Goal: Communication & Community: Ask a question

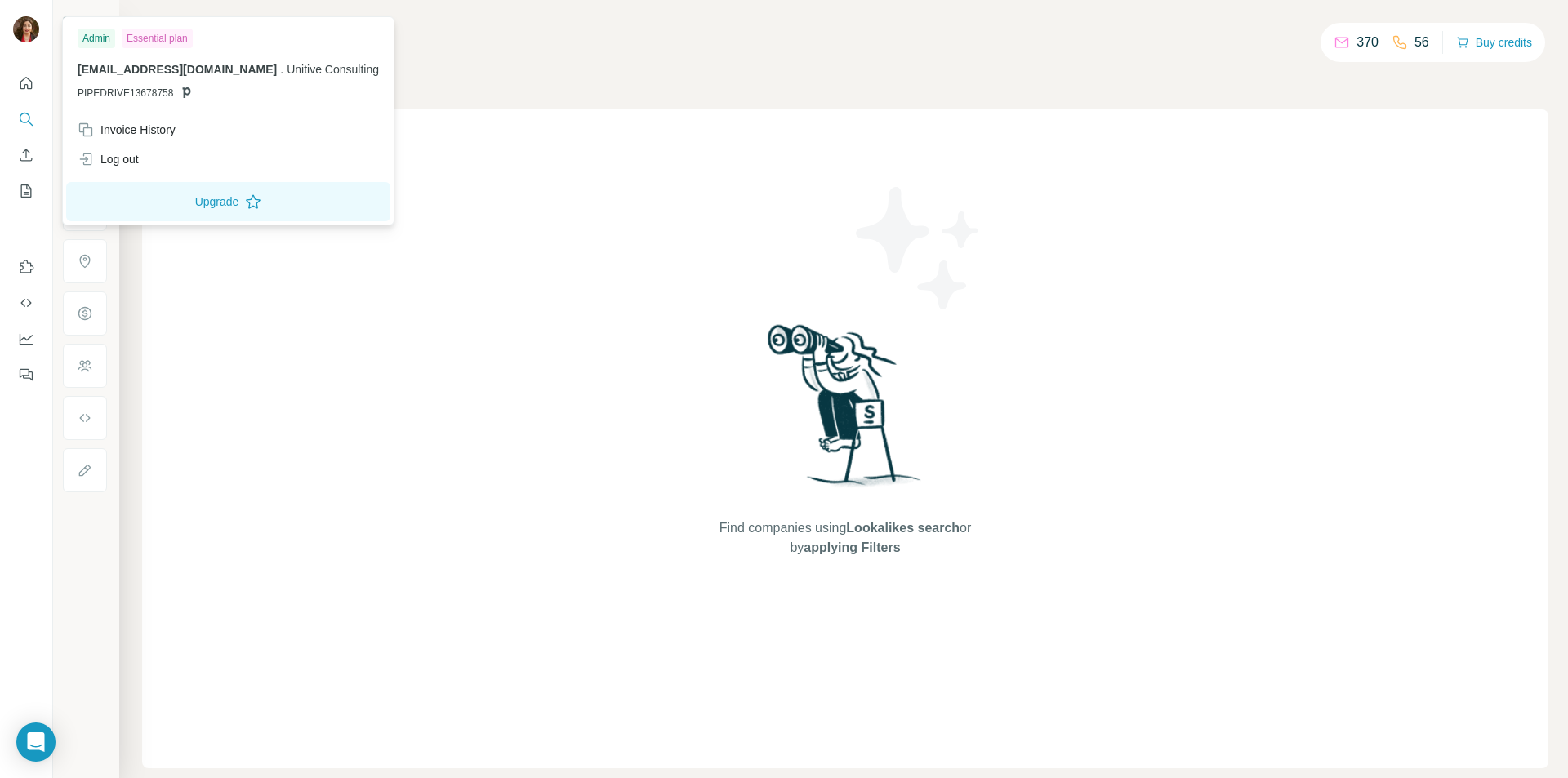
click at [26, 33] on img at bounding box center [26, 30] width 26 height 26
click at [120, 158] on div "Log out" at bounding box center [108, 159] width 62 height 16
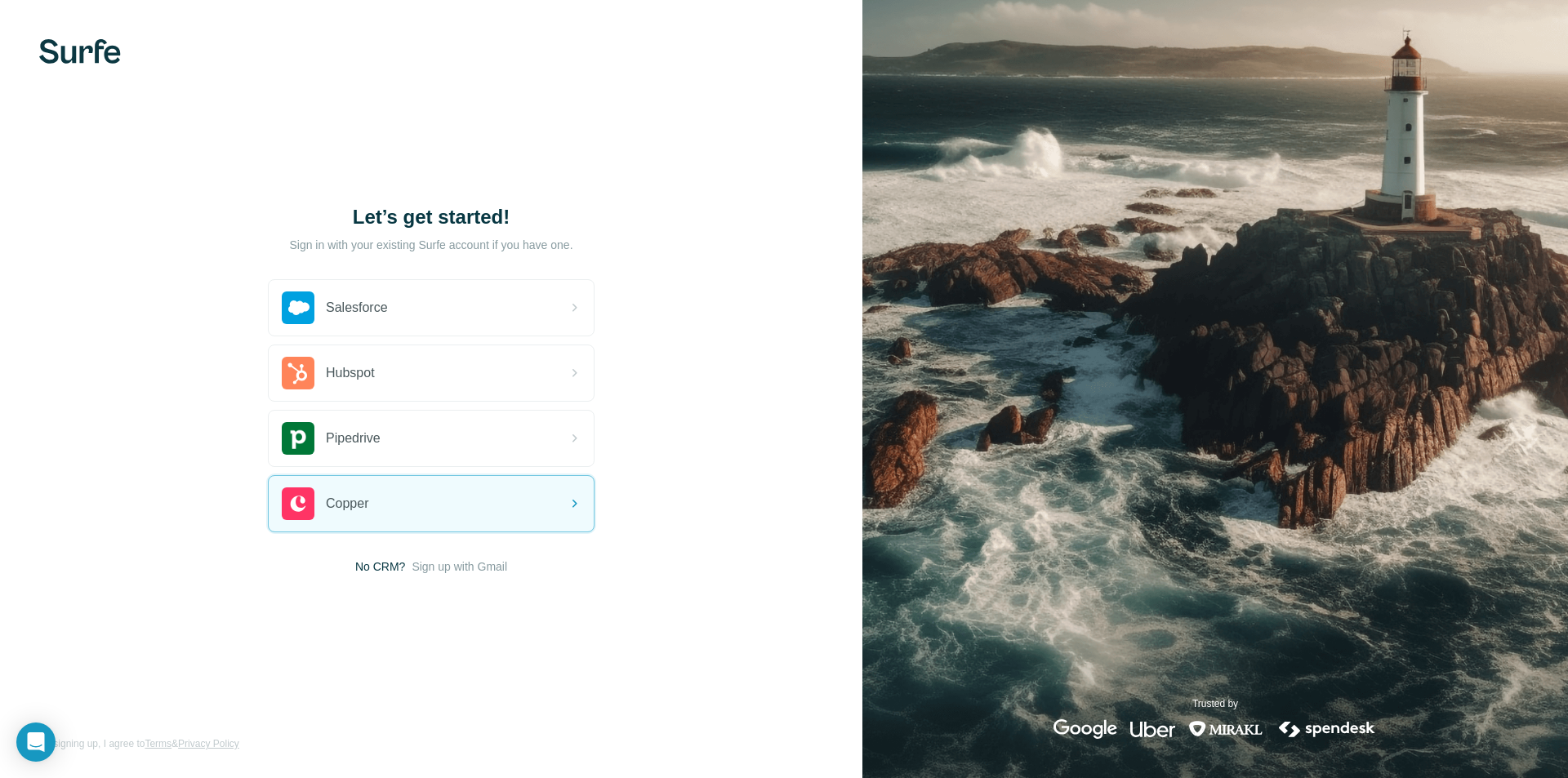
click at [802, 462] on div "Let’s get started! Sign in with your existing Surfe account if you have one. Sa…" at bounding box center [431, 389] width 862 height 778
click at [454, 570] on span "Sign up with Gmail" at bounding box center [459, 567] width 95 height 16
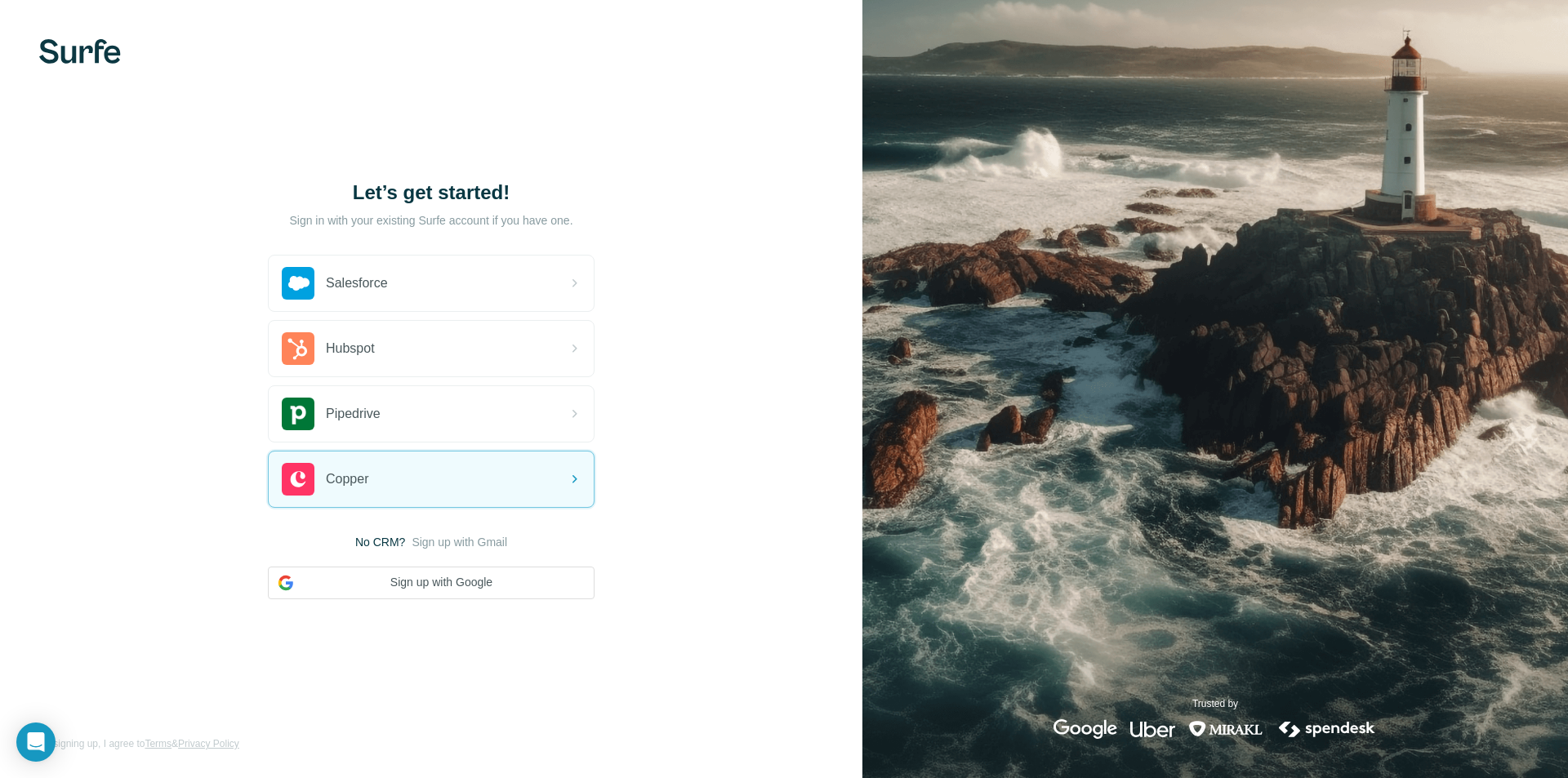
click at [441, 545] on span "Sign up with Gmail" at bounding box center [459, 542] width 95 height 16
click at [494, 589] on button "Sign up with Google" at bounding box center [431, 584] width 327 height 33
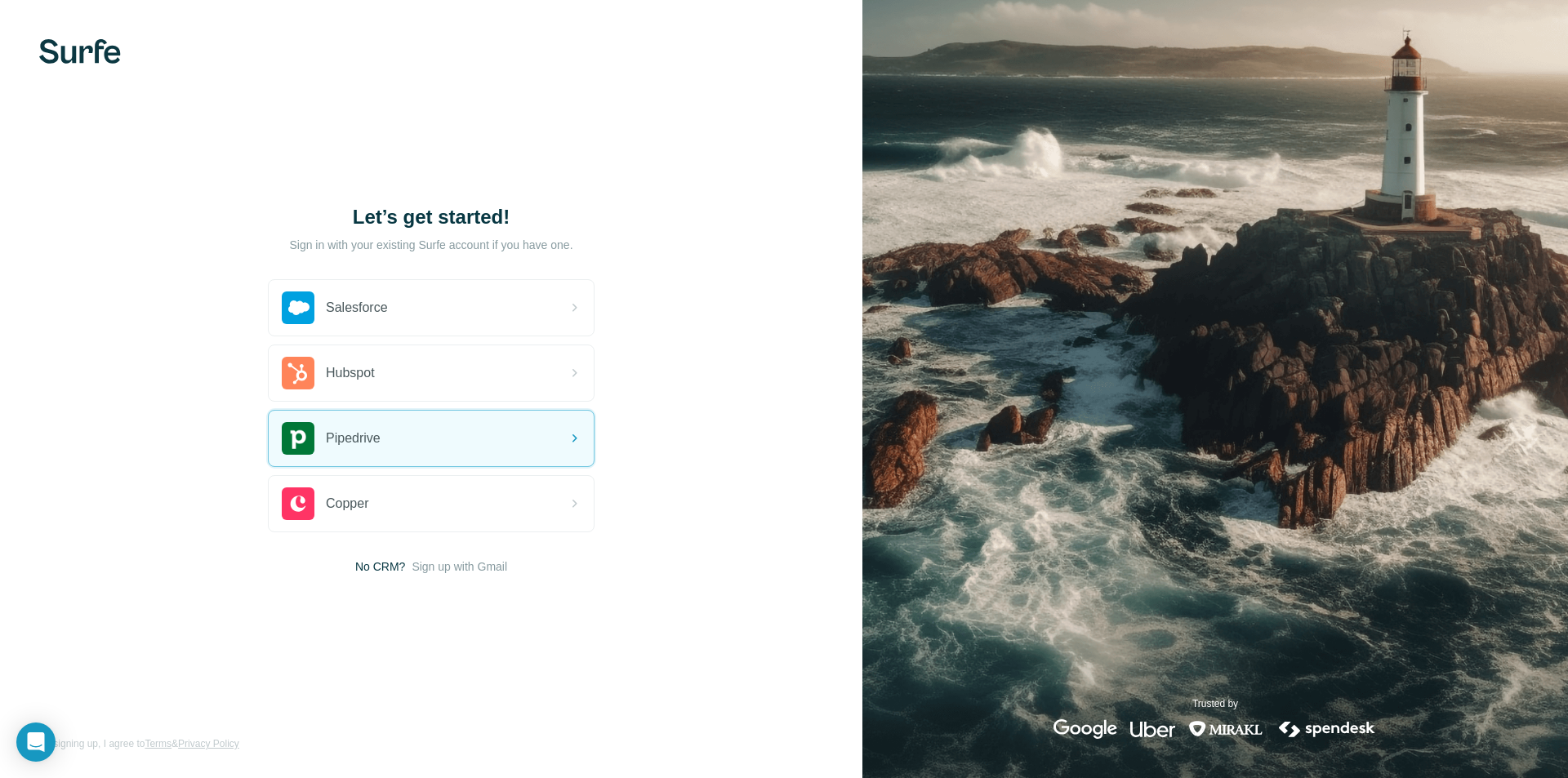
click at [553, 436] on div "Pipedrive" at bounding box center [431, 439] width 325 height 56
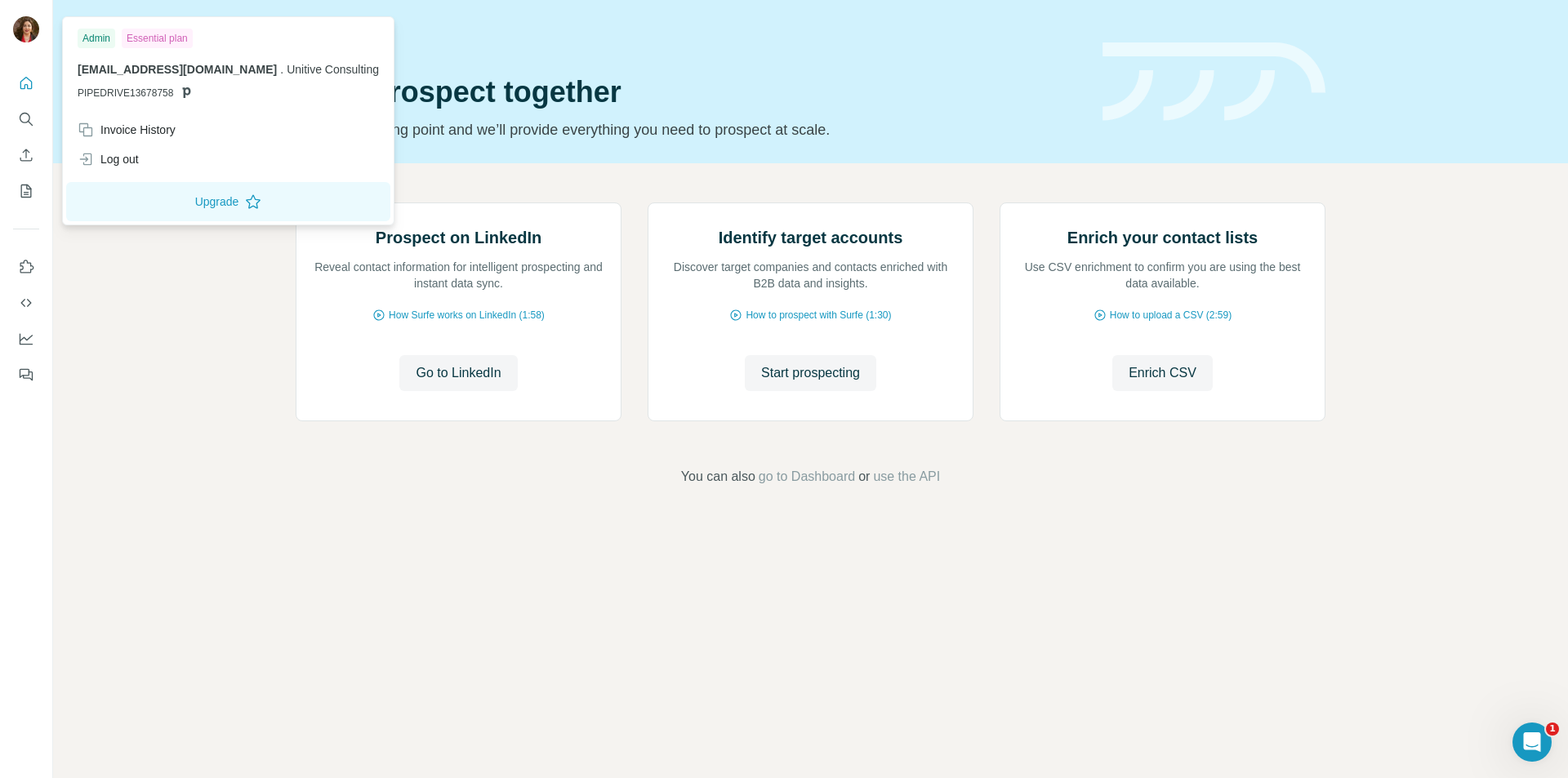
click at [26, 31] on img at bounding box center [26, 30] width 26 height 26
click at [22, 124] on icon "Search" at bounding box center [26, 119] width 16 height 16
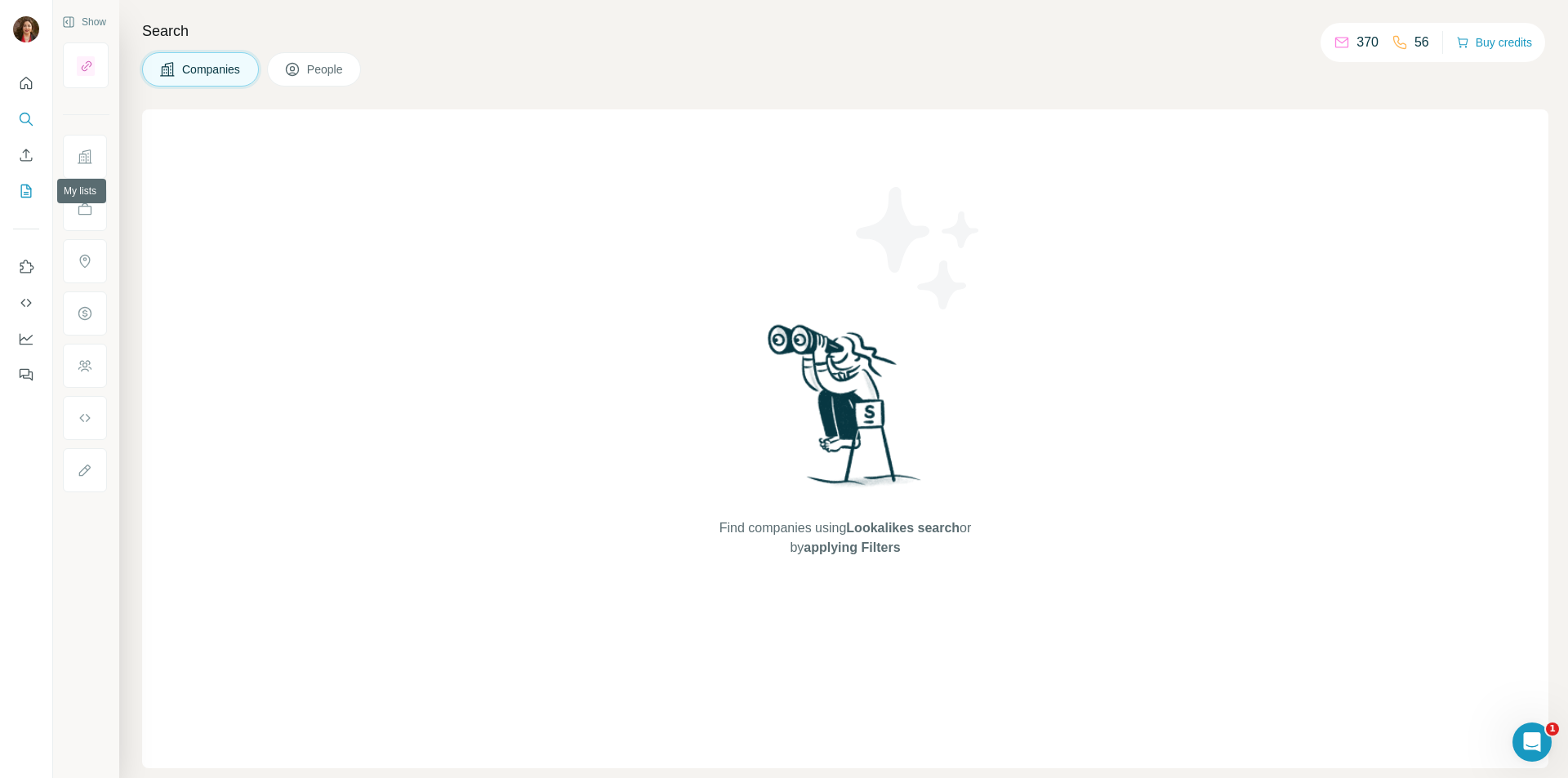
click at [32, 192] on icon "My lists" at bounding box center [26, 191] width 16 height 16
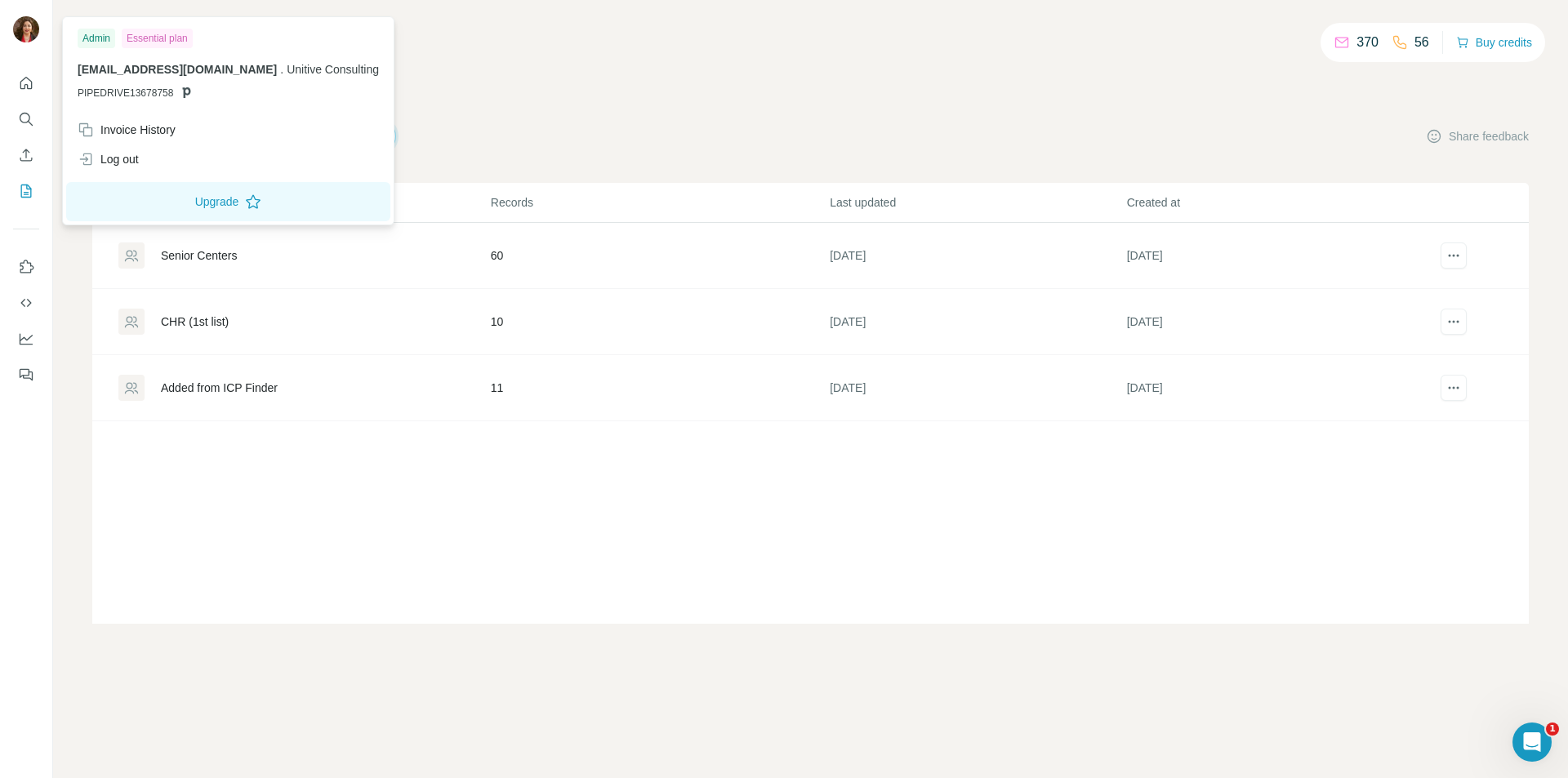
click at [32, 28] on img at bounding box center [26, 30] width 26 height 26
click at [21, 85] on icon "Quick start" at bounding box center [26, 83] width 12 height 12
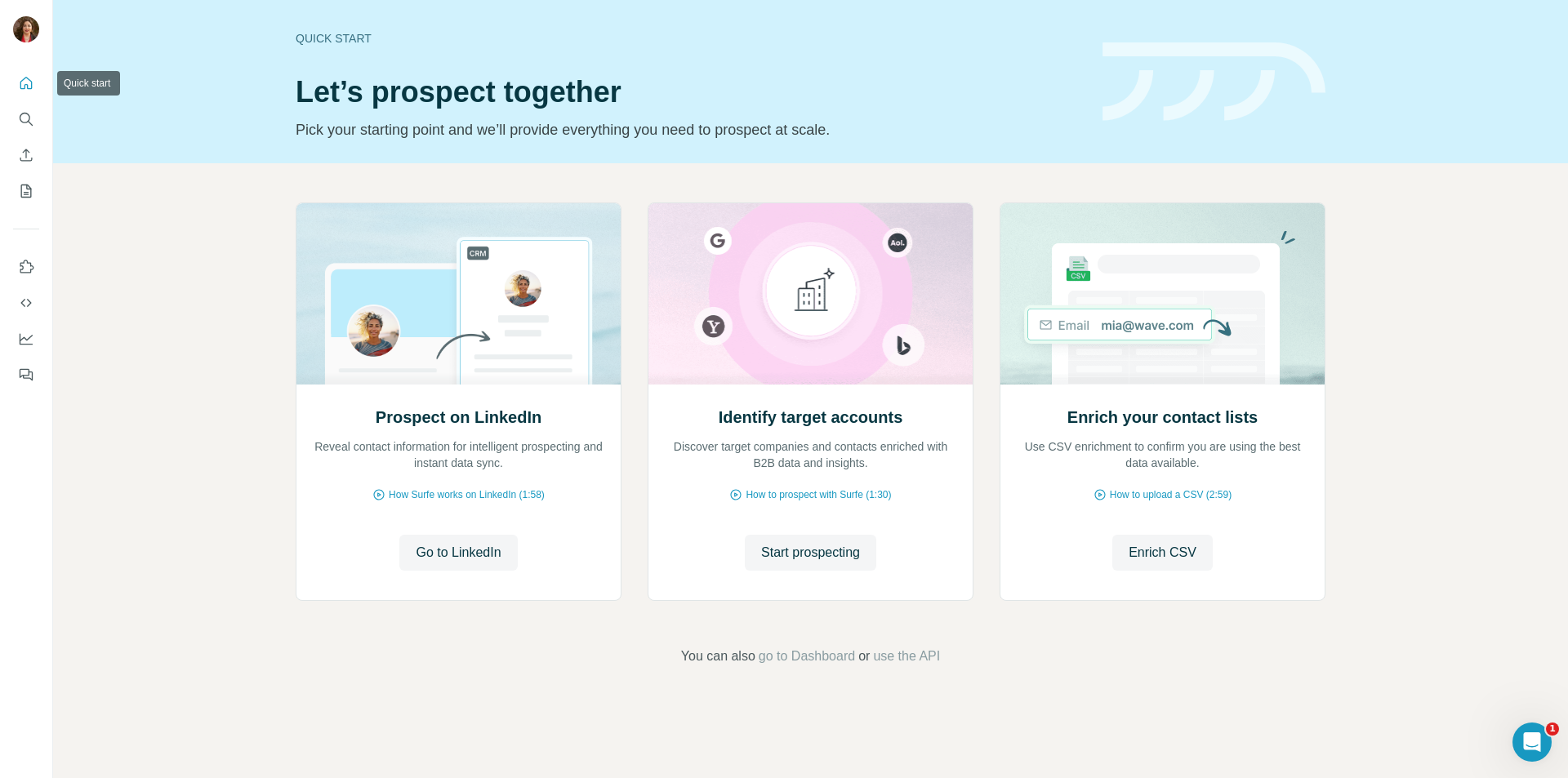
click at [22, 88] on icon "Quick start" at bounding box center [26, 83] width 12 height 12
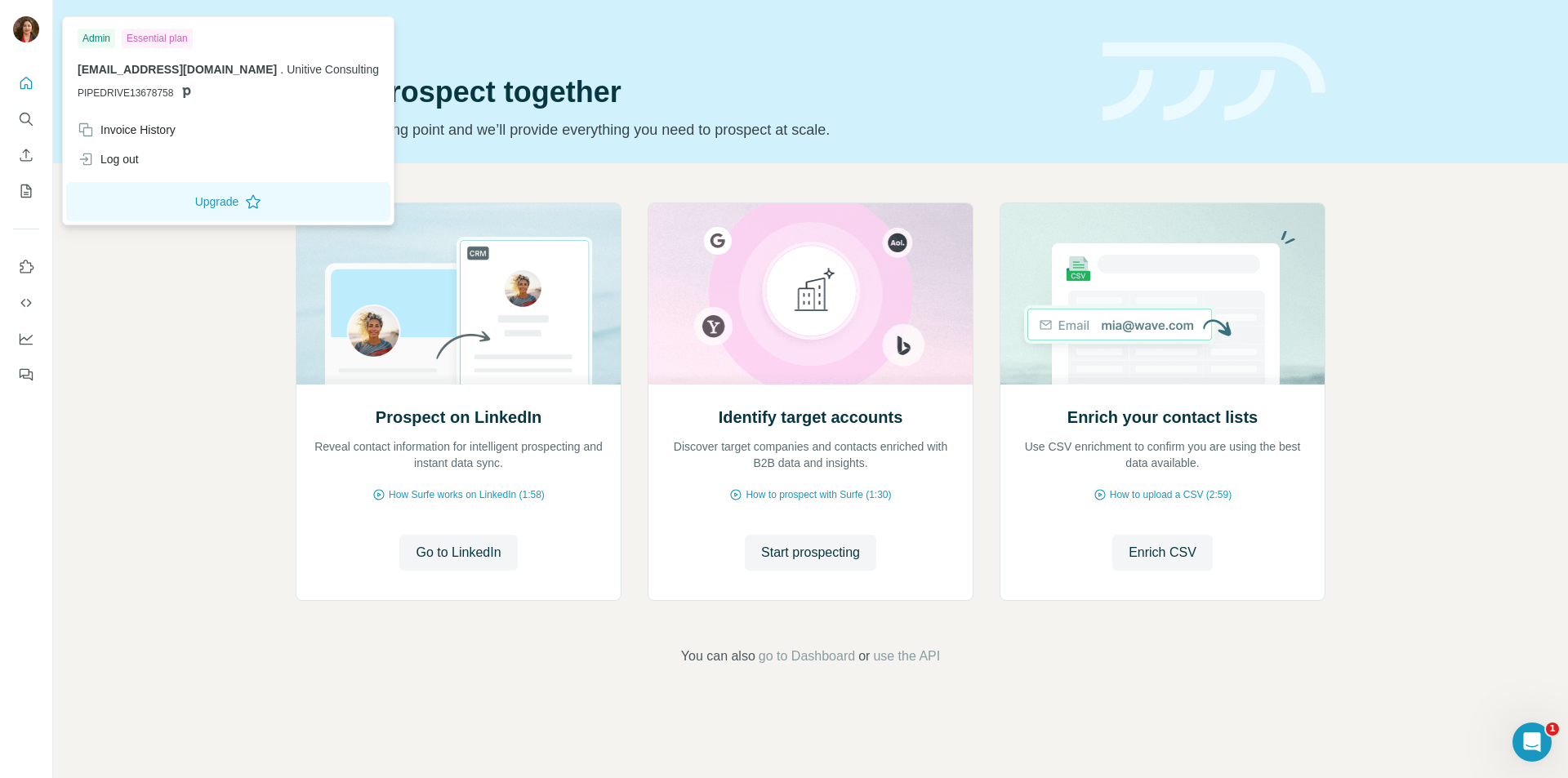
click at [22, 25] on img at bounding box center [26, 30] width 26 height 26
click at [130, 132] on div "Invoice History" at bounding box center [126, 130] width 98 height 16
click at [151, 413] on div "Prospect on LinkedIn Reveal contact information for intelligent prospecting and…" at bounding box center [811, 434] width 1515 height 542
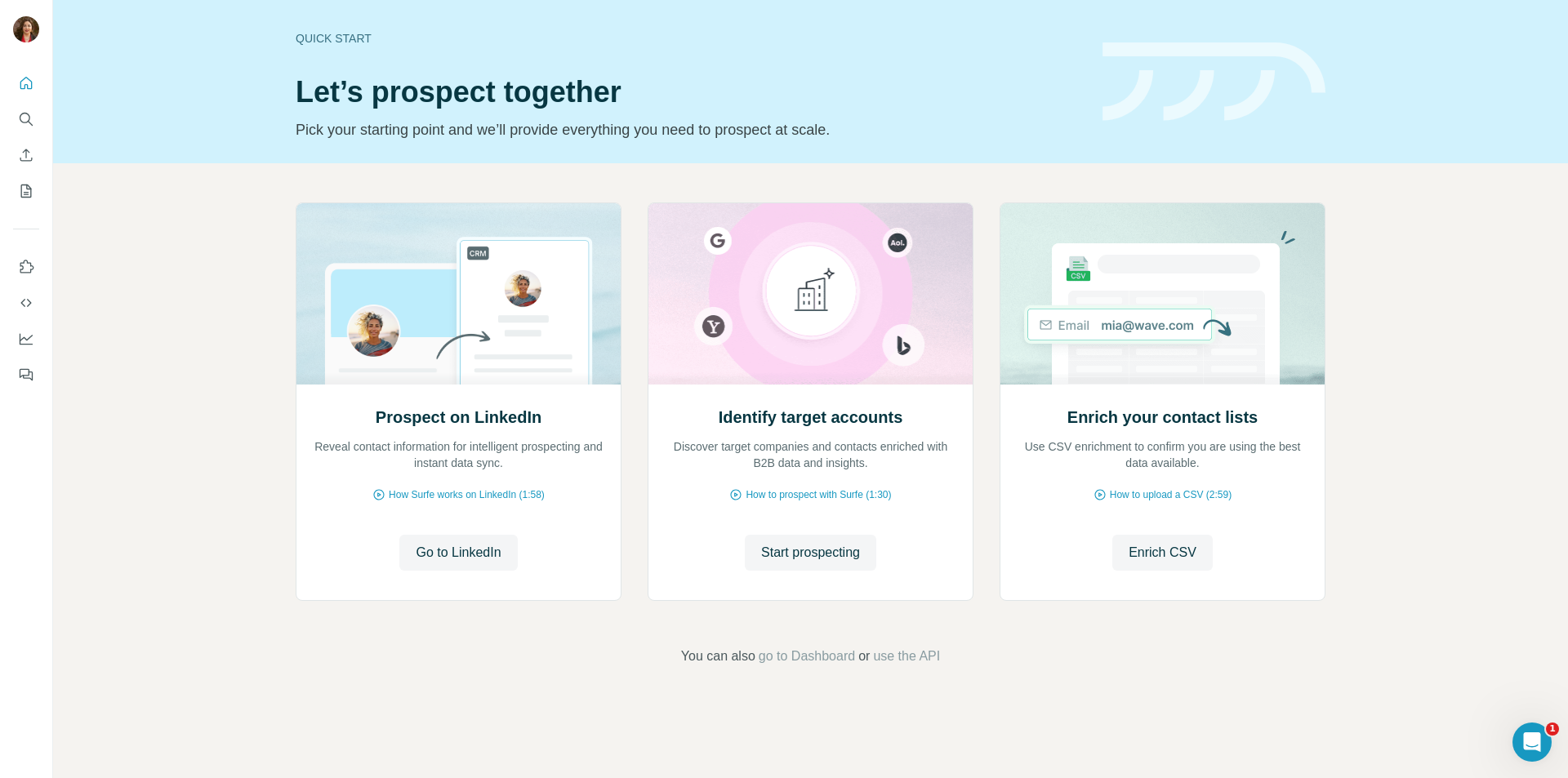
click at [71, 140] on div "Quick start Let’s prospect together Pick your starting point and we’ll provide …" at bounding box center [811, 81] width 1515 height 163
click at [23, 195] on icon "My lists" at bounding box center [26, 191] width 16 height 16
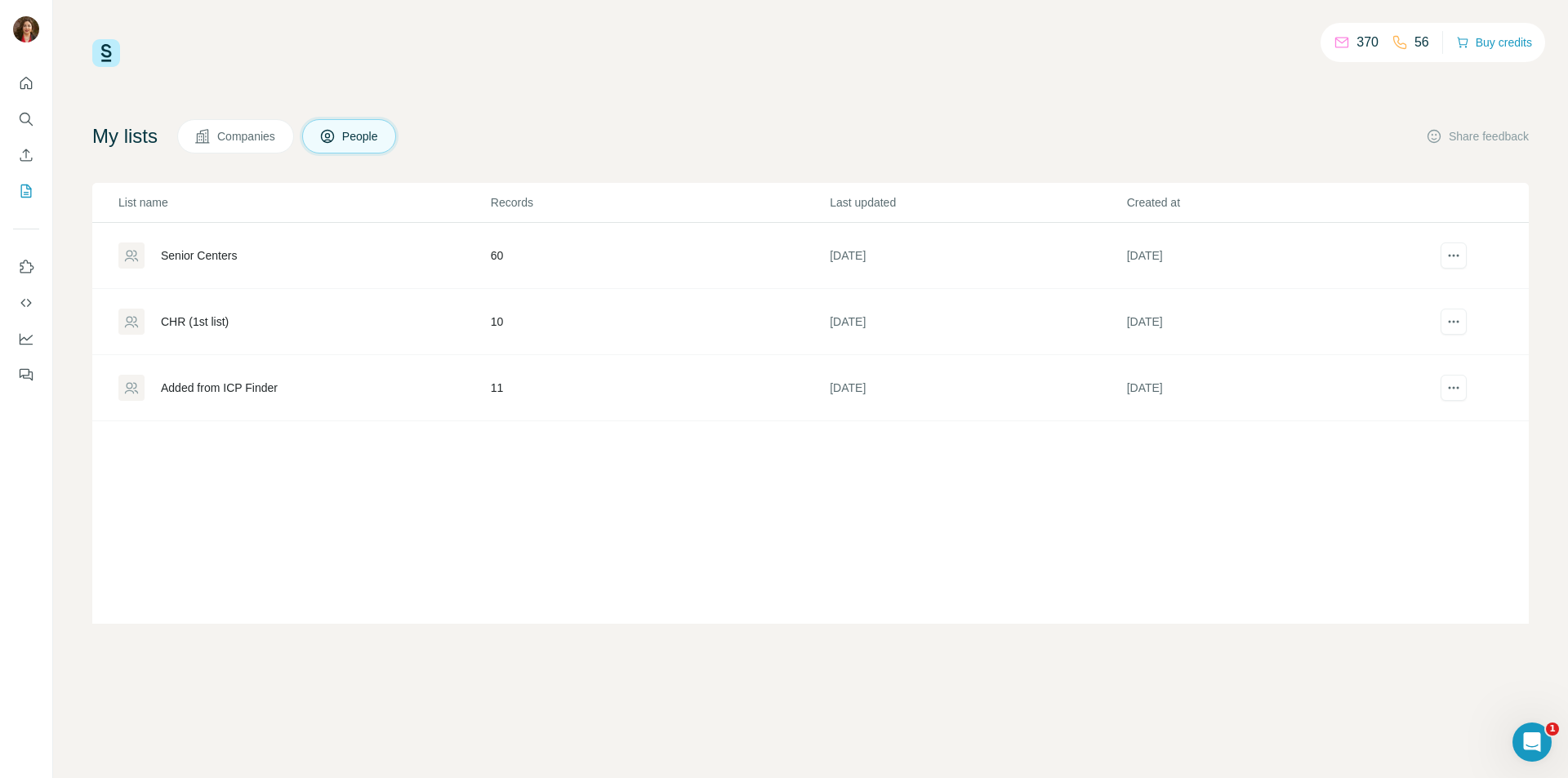
click at [1517, 740] on div "Open Intercom Messenger" at bounding box center [1532, 743] width 54 height 54
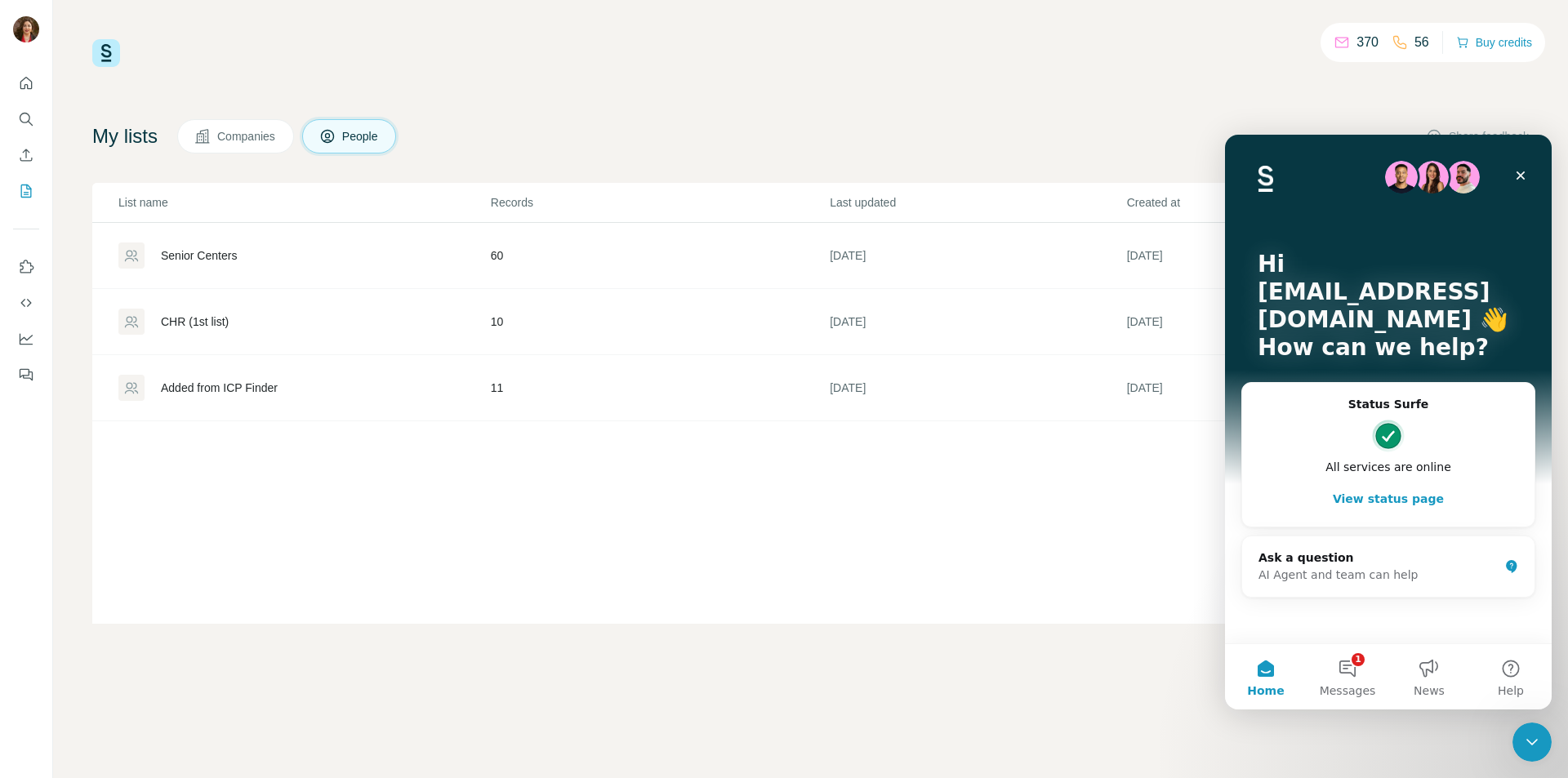
click at [1358, 661] on button "1 Messages" at bounding box center [1347, 677] width 82 height 66
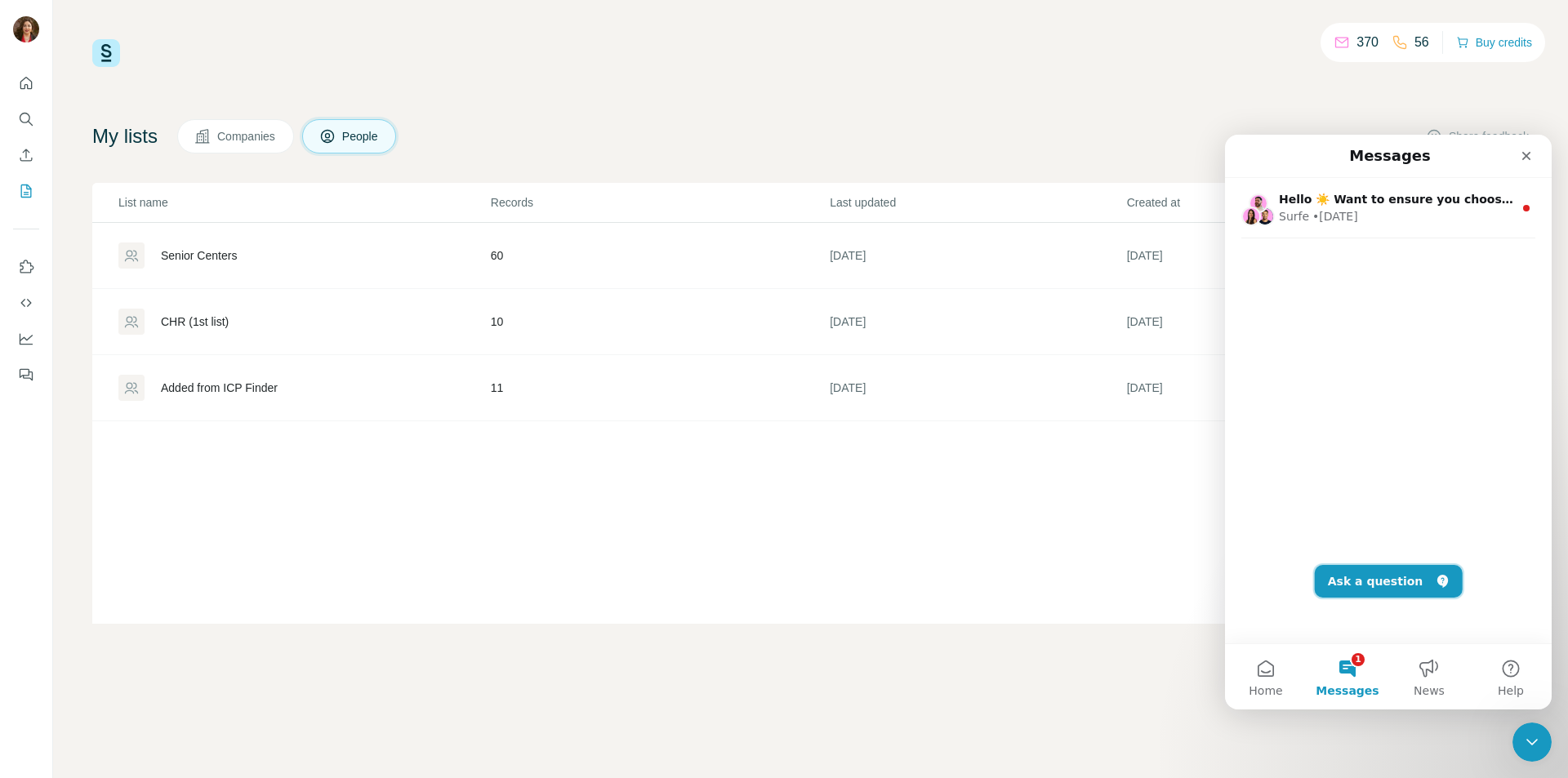
click at [1356, 581] on button "Ask a question" at bounding box center [1388, 582] width 148 height 33
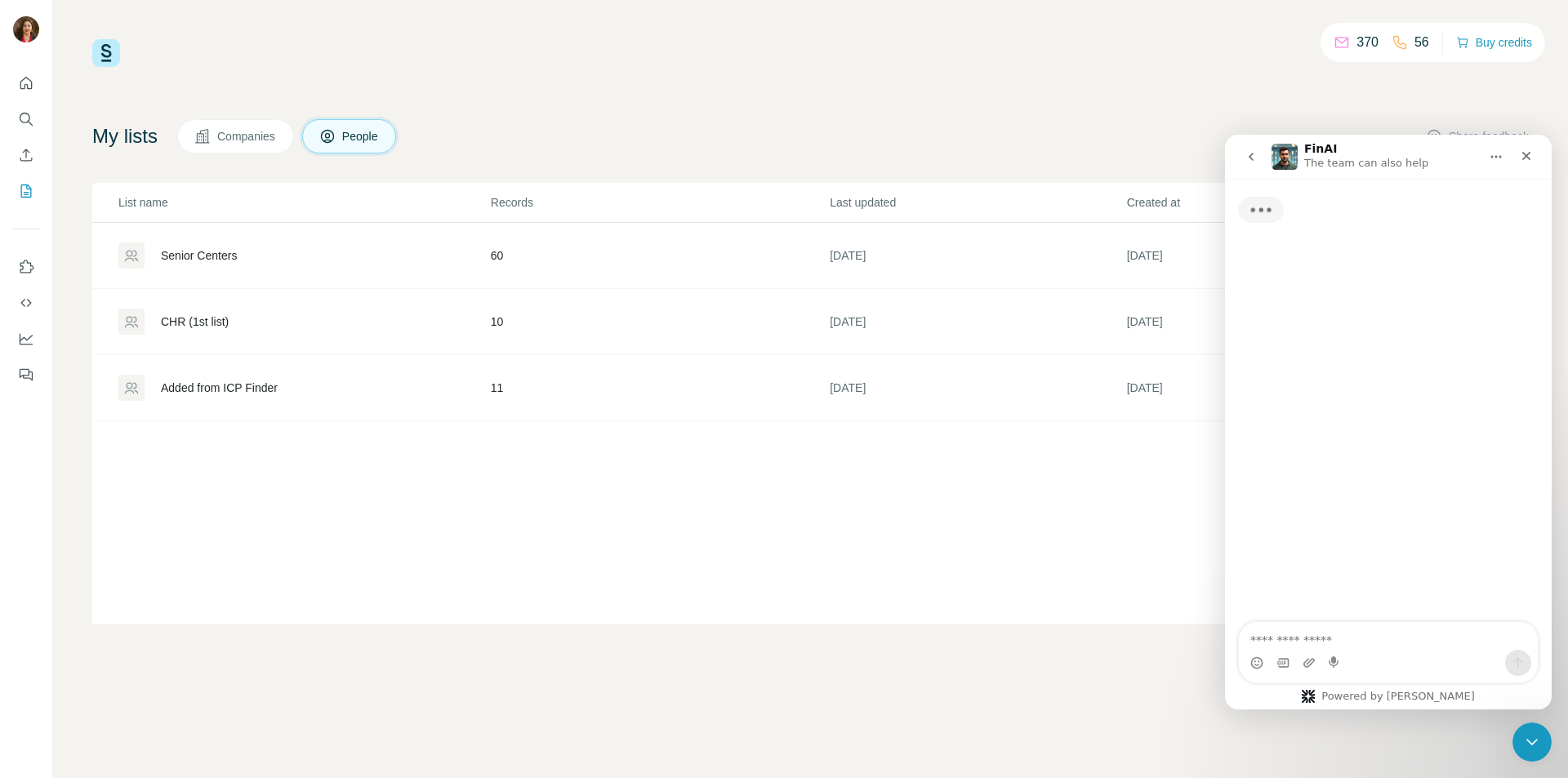
click at [1313, 635] on textarea "Ask a question…" at bounding box center [1388, 636] width 299 height 28
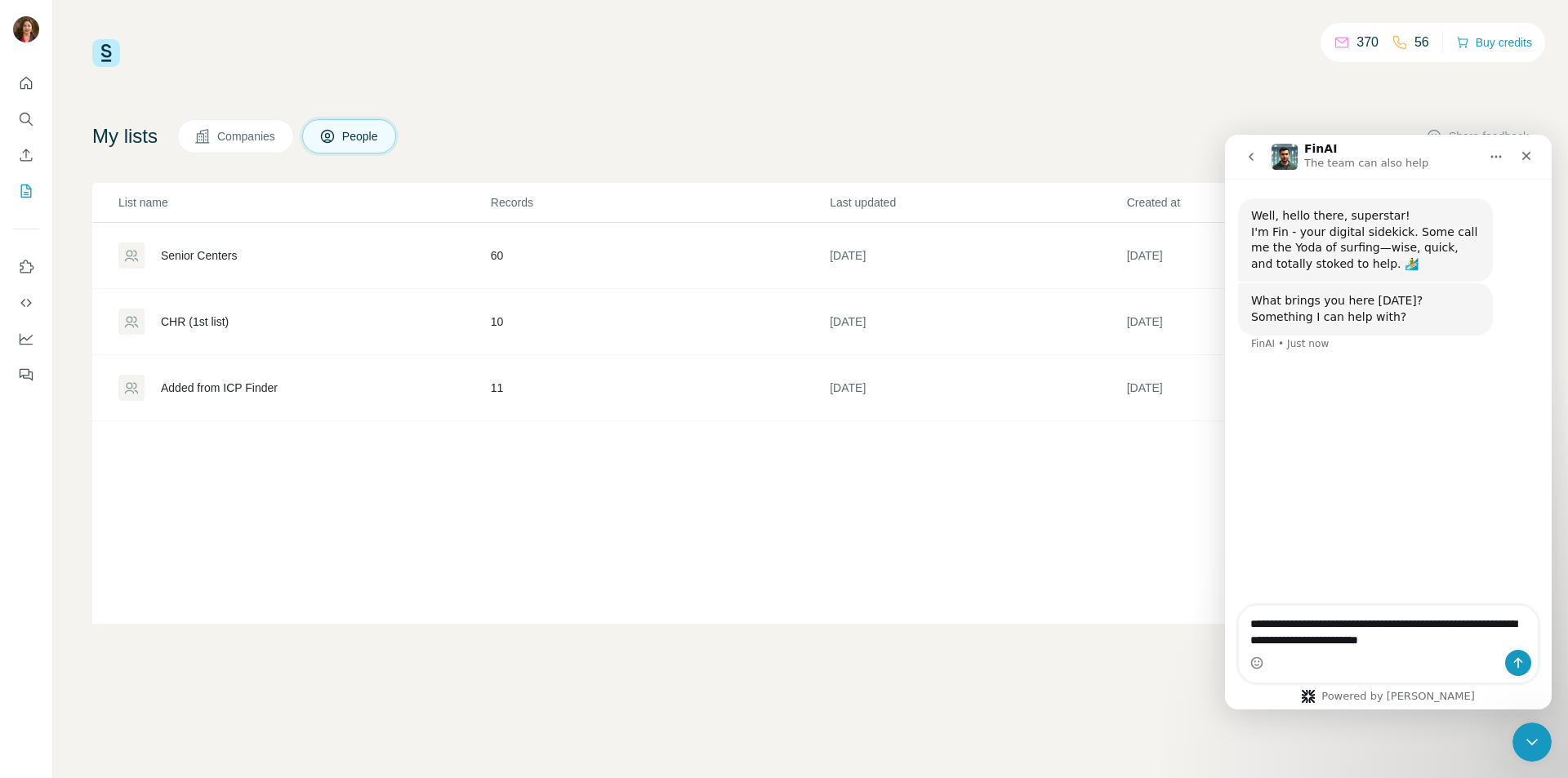
type textarea "**********"
drag, startPoint x: 1530, startPoint y: 736, endPoint x: 1515, endPoint y: 648, distance: 89.3
click html
click at [1514, 661] on icon "Send a message…" at bounding box center [1518, 663] width 13 height 13
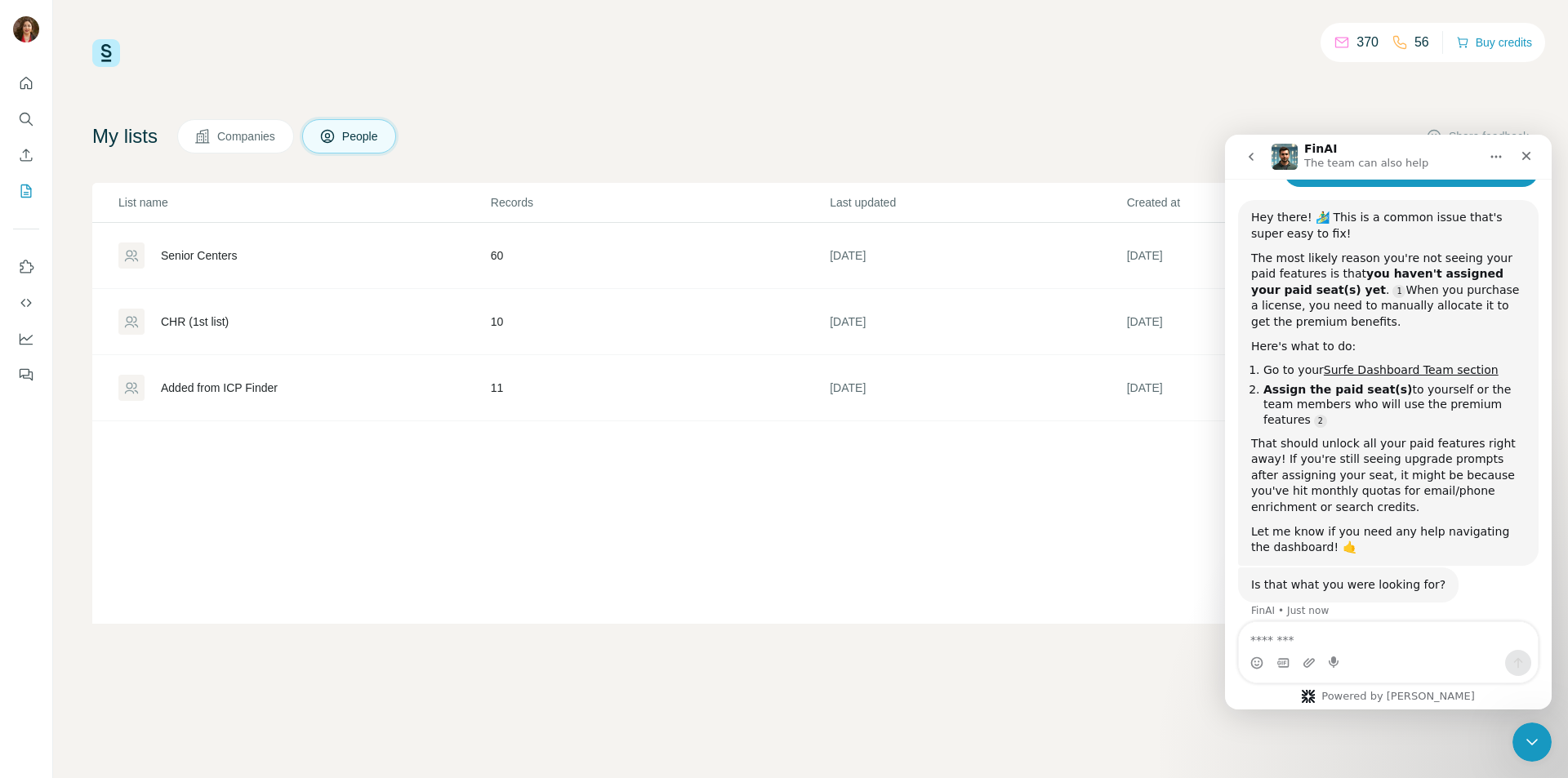
scroll to position [229, 0]
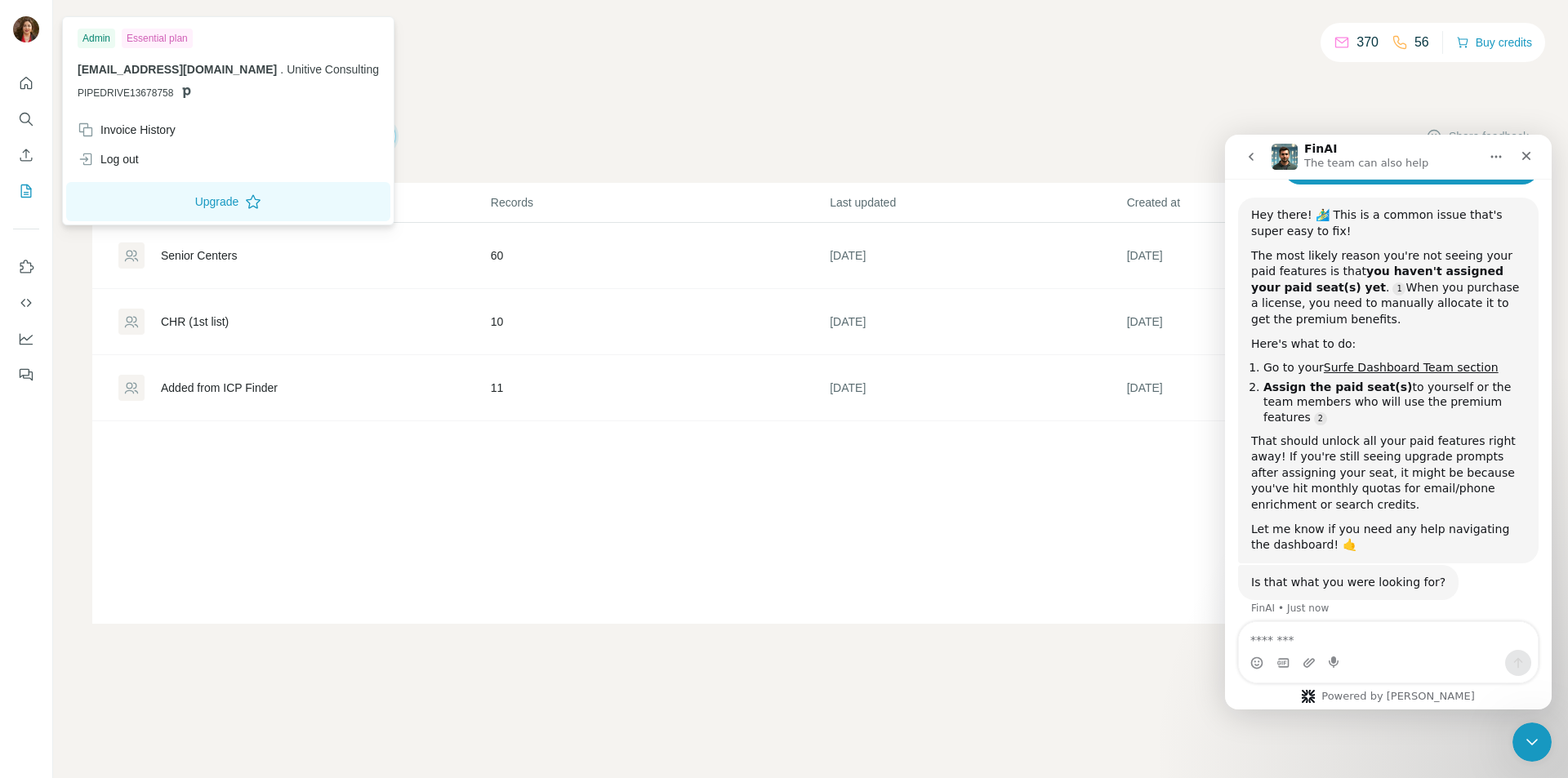
click at [22, 18] on img at bounding box center [26, 30] width 26 height 26
click at [1378, 364] on link "Surfe Dashboard Team section" at bounding box center [1410, 368] width 175 height 13
